Goal: Participate in discussion: Engage in conversation with other users on a specific topic

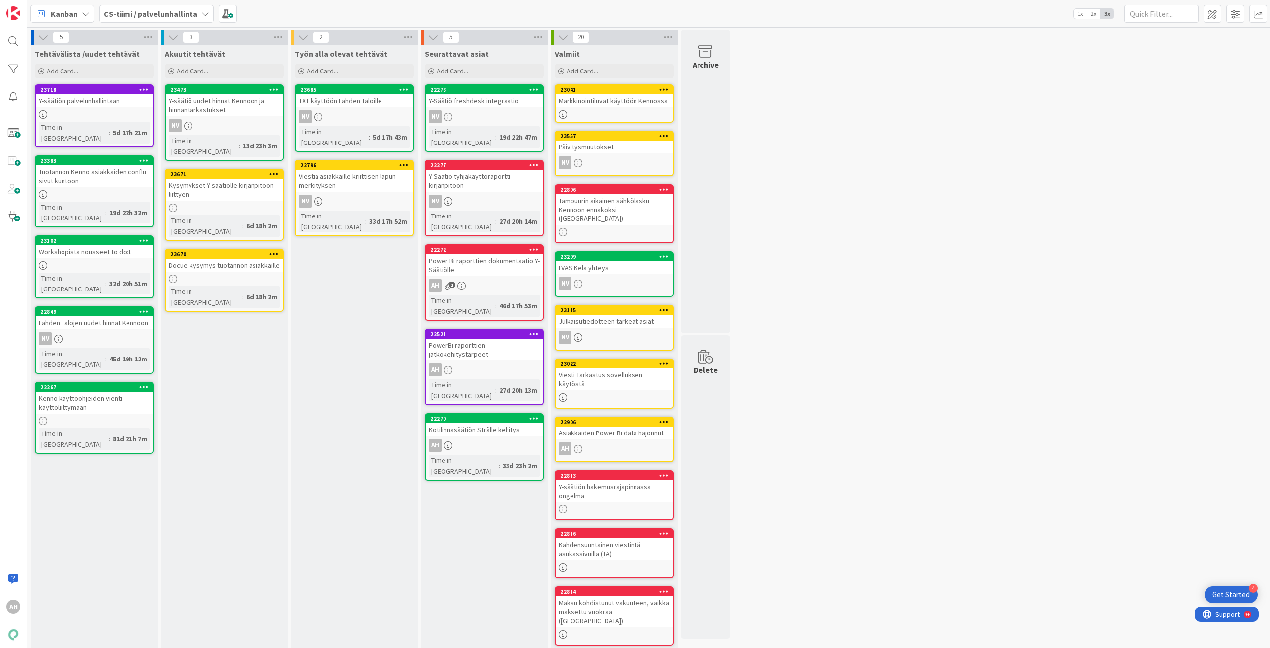
click at [110, 102] on div "Y-säätiön palvelunhallintaan" at bounding box center [94, 100] width 117 height 13
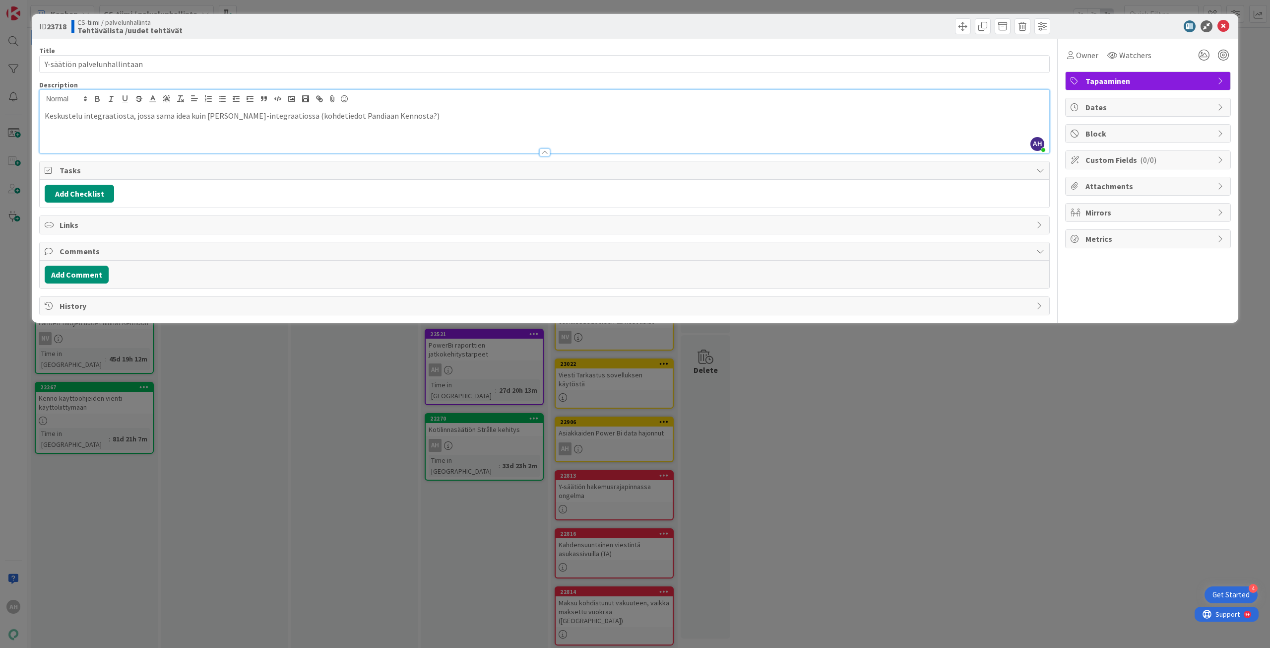
click at [429, 100] on div "AH [PERSON_NAME] joined Keskustelu integraatiosta, jossa sama idea kuin [PERSON…" at bounding box center [545, 121] width 1010 height 63
drag, startPoint x: 212, startPoint y: 116, endPoint x: 439, endPoint y: 124, distance: 226.9
click at [439, 124] on div "Keskustelu integraatiosta, jossa sama idea kuin [PERSON_NAME]-integraatiossa (k…" at bounding box center [545, 130] width 1010 height 45
click at [435, 131] on div "Keskustelu integraatiosta, jossa sama idea kuin [PERSON_NAME]-integraatiossa (k…" at bounding box center [545, 130] width 1010 height 45
drag, startPoint x: 437, startPoint y: 116, endPoint x: 40, endPoint y: 114, distance: 397.0
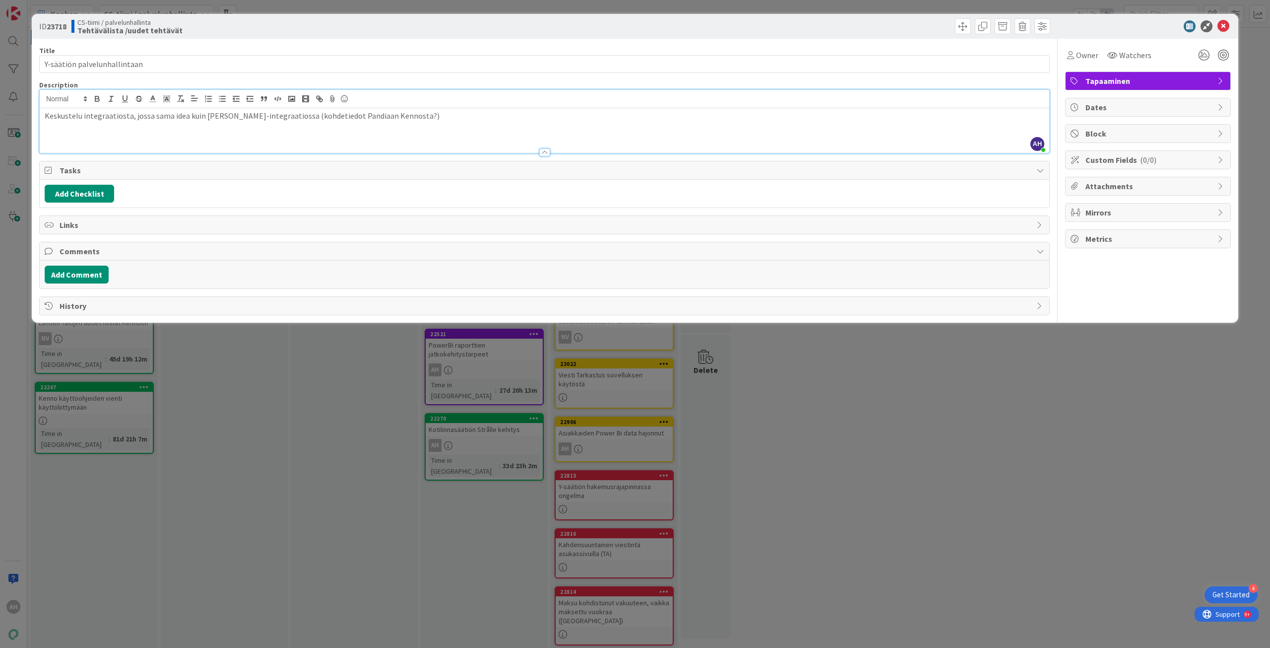
click at [40, 114] on div "Keskustelu integraatiosta, jossa sama idea kuin [PERSON_NAME]-integraatiossa (k…" at bounding box center [545, 130] width 1010 height 45
click at [65, 131] on div "Keskustelu integraatiosta, jossa sama idea kuin [PERSON_NAME]-integraatiossa (k…" at bounding box center [545, 130] width 1010 height 45
drag, startPoint x: 45, startPoint y: 116, endPoint x: 431, endPoint y: 125, distance: 386.2
click at [431, 125] on div "Keskustelu integraatiosta, jossa sama idea kuin [PERSON_NAME]-integraatiossa (k…" at bounding box center [545, 130] width 1010 height 45
